Goal: Contribute content: Contribute content

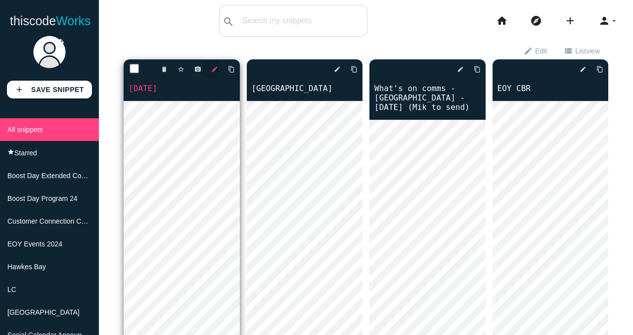
click at [213, 72] on icon "edit" at bounding box center [214, 69] width 7 height 18
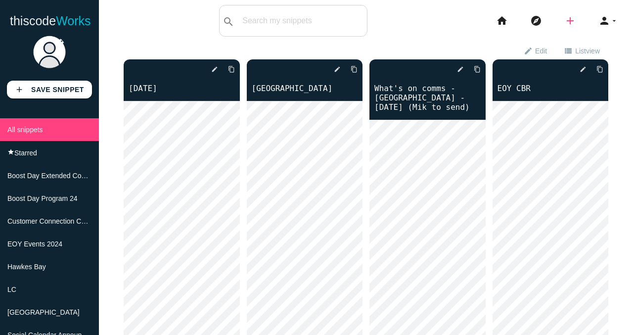
click at [573, 18] on icon "add" at bounding box center [571, 21] width 12 height 32
click at [587, 21] on link "code Snippet" at bounding box center [591, 17] width 69 height 25
click at [571, 22] on icon "add" at bounding box center [571, 21] width 12 height 32
click at [584, 22] on link "code Snippet" at bounding box center [591, 17] width 69 height 25
click at [569, 25] on icon "add" at bounding box center [571, 21] width 12 height 32
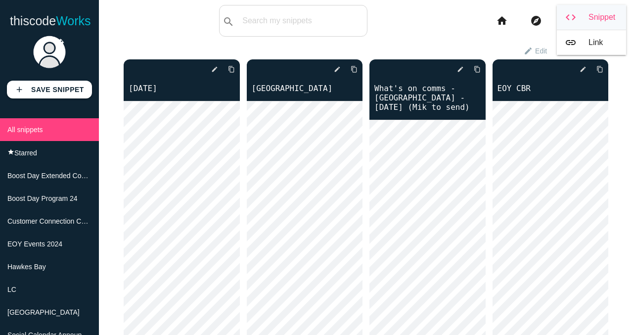
click at [592, 17] on link "code Snippet" at bounding box center [591, 17] width 69 height 25
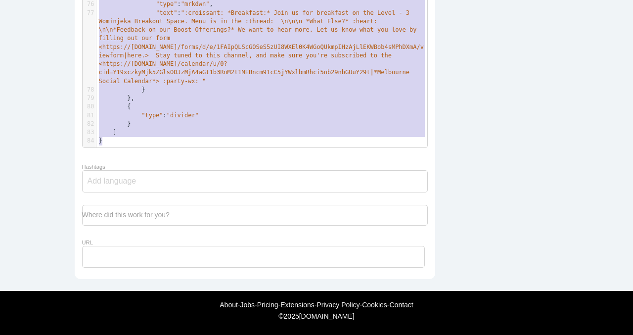
scroll to position [258, 0]
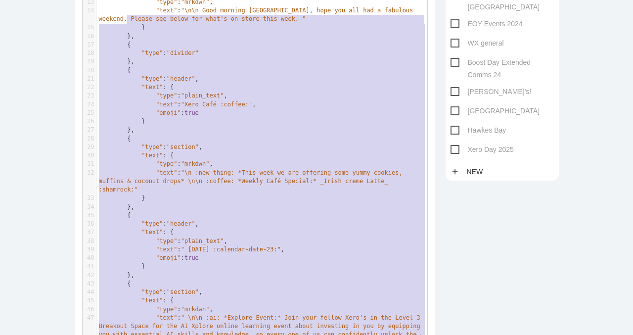
type textarea "{ "loremi": [ { "dolo": "sitame", "cons": { "adip": "elits_doei", "temp": ":inc…"
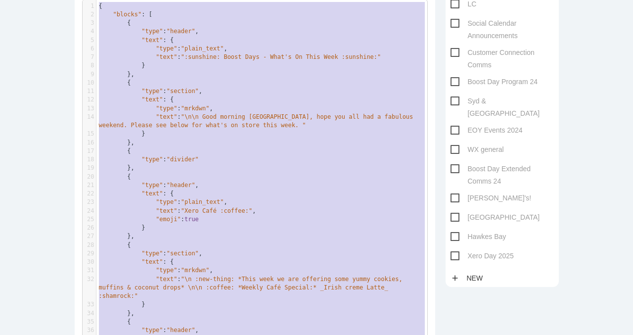
drag, startPoint x: 147, startPoint y: 140, endPoint x: 125, endPoint y: -77, distance: 217.9
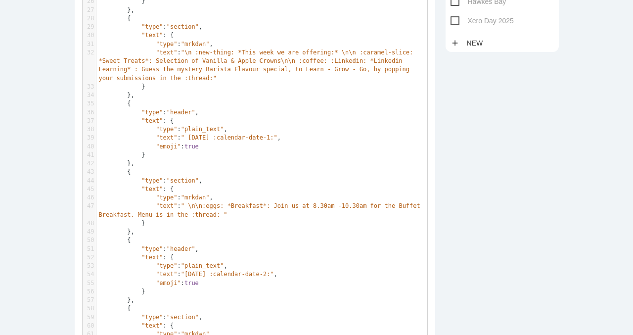
scroll to position [0, 0]
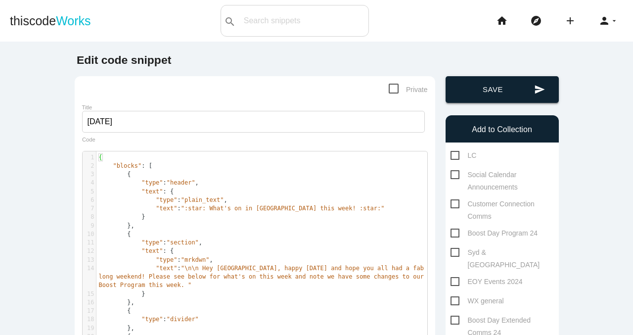
click at [496, 81] on button "send Save" at bounding box center [502, 89] width 113 height 27
